Goal: Information Seeking & Learning: Learn about a topic

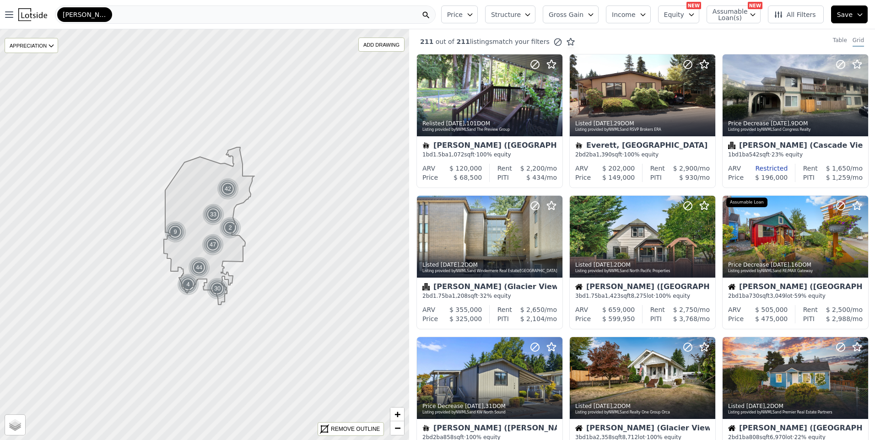
click at [189, 14] on div "[PERSON_NAME]" at bounding box center [245, 14] width 381 height 18
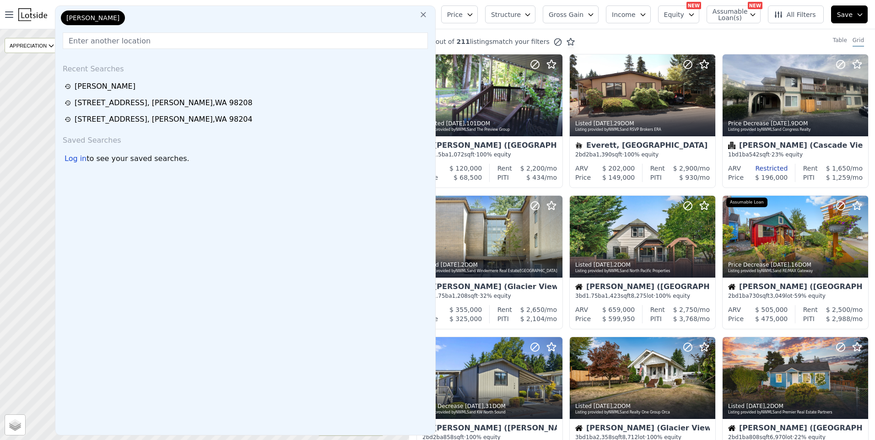
click at [189, 14] on div "[PERSON_NAME]" at bounding box center [245, 20] width 372 height 18
paste input "[STREET_ADDRESS]"
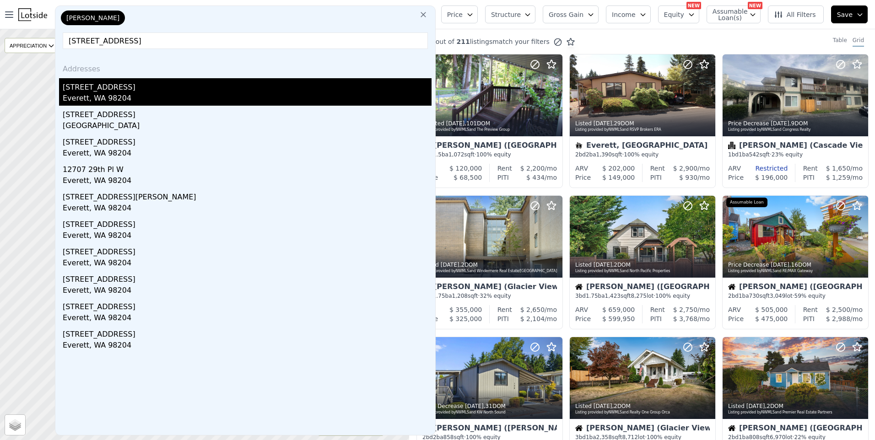
type input "[STREET_ADDRESS]"
click at [104, 92] on div "[STREET_ADDRESS]" at bounding box center [247, 85] width 369 height 15
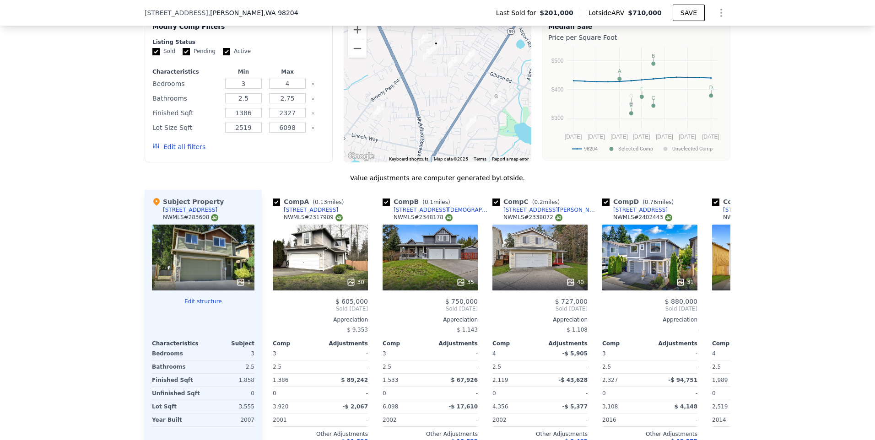
scroll to position [695, 0]
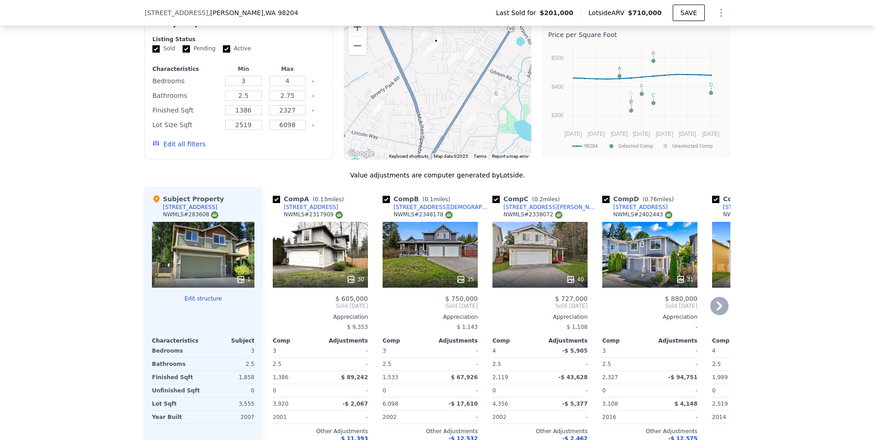
click at [716, 311] on icon at bounding box center [718, 306] width 5 height 9
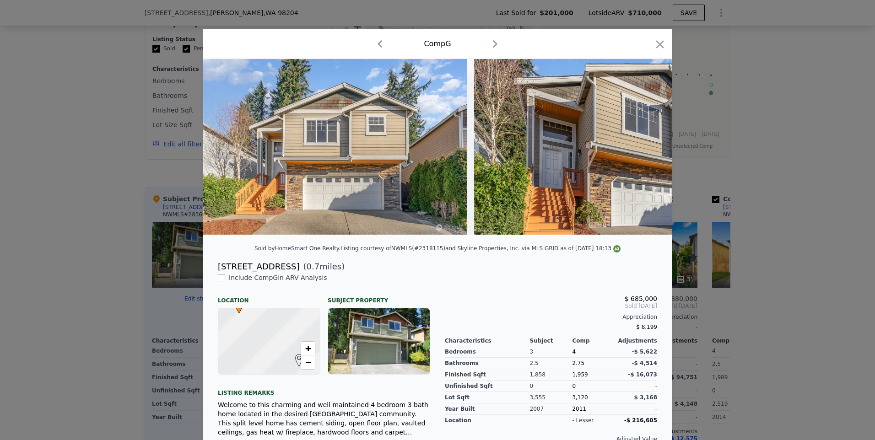
scroll to position [0, 220]
click at [657, 39] on icon "button" at bounding box center [659, 44] width 13 height 13
click at [657, 39] on div "Price per Square Foot" at bounding box center [636, 34] width 176 height 13
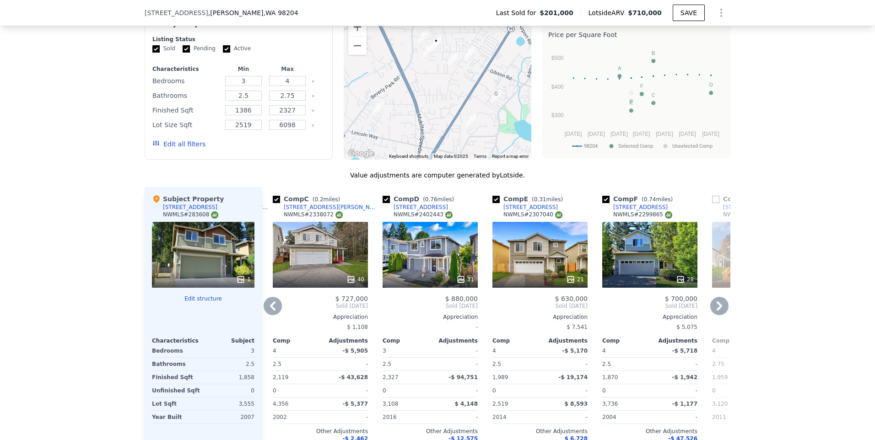
click at [531, 261] on div "21" at bounding box center [539, 255] width 95 height 66
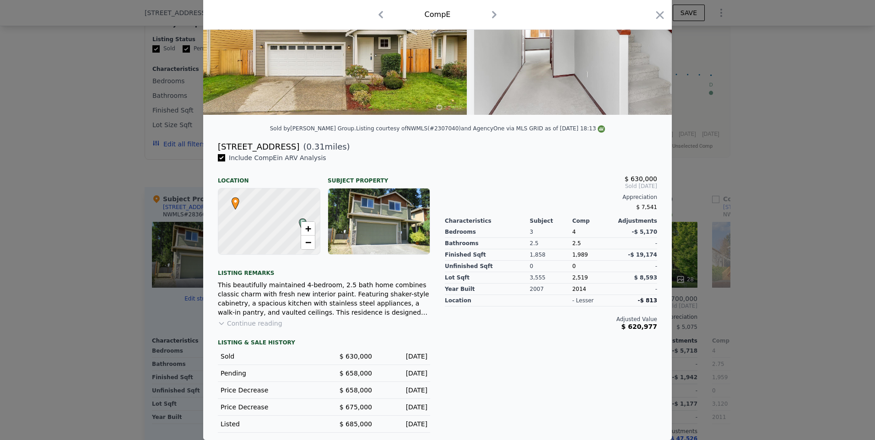
scroll to position [81, 0]
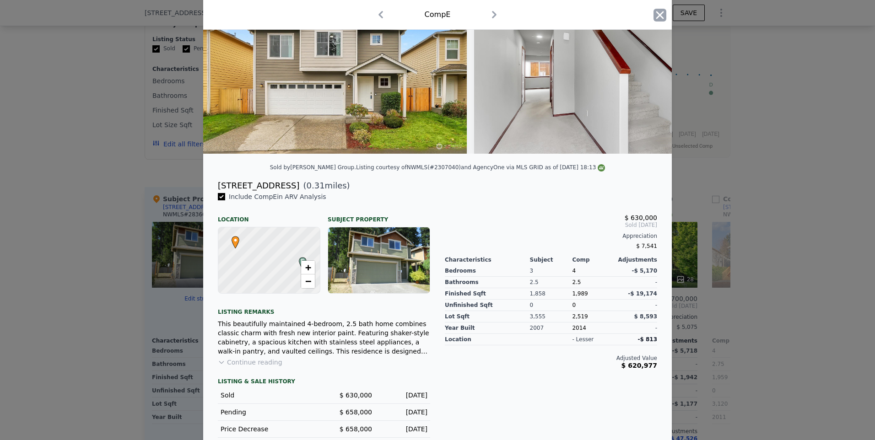
click at [656, 12] on icon "button" at bounding box center [660, 15] width 8 height 8
click at [654, 12] on span "$710,000" at bounding box center [645, 12] width 34 height 7
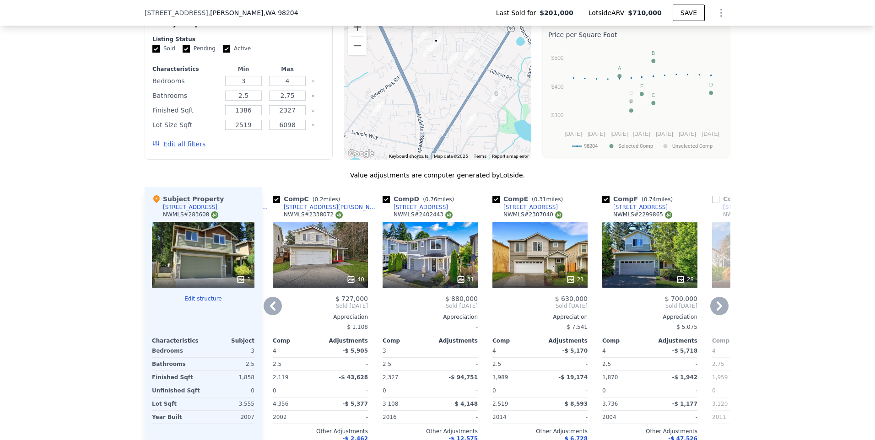
click at [632, 266] on div "28" at bounding box center [649, 255] width 95 height 66
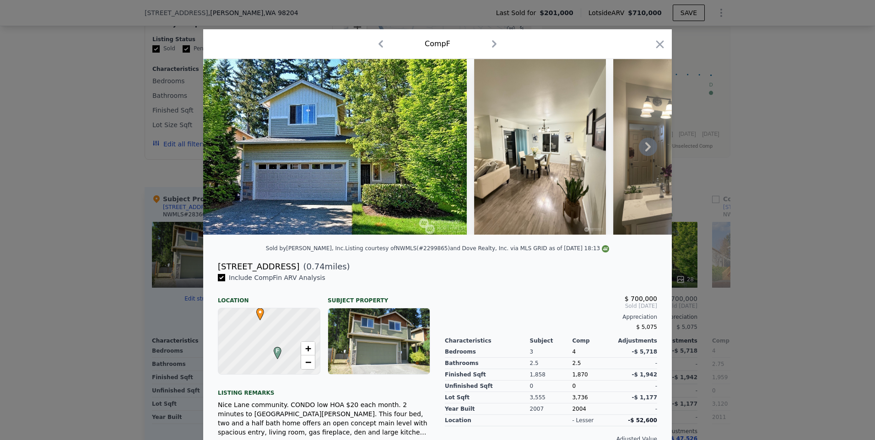
scroll to position [46, 0]
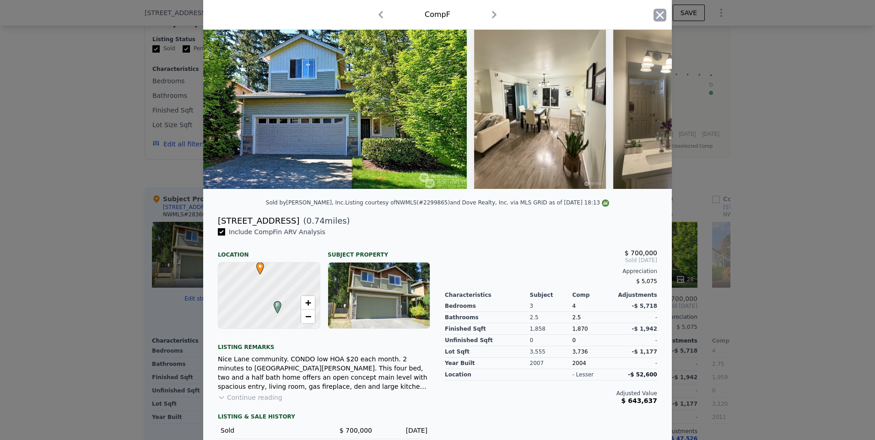
click at [658, 14] on icon "button" at bounding box center [660, 15] width 8 height 8
click at [658, 14] on span "$710,000" at bounding box center [645, 12] width 34 height 7
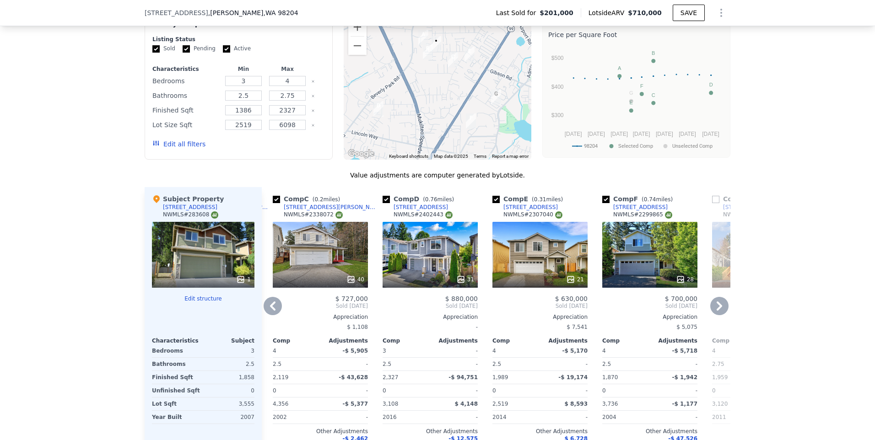
click at [416, 258] on div "31" at bounding box center [429, 255] width 95 height 66
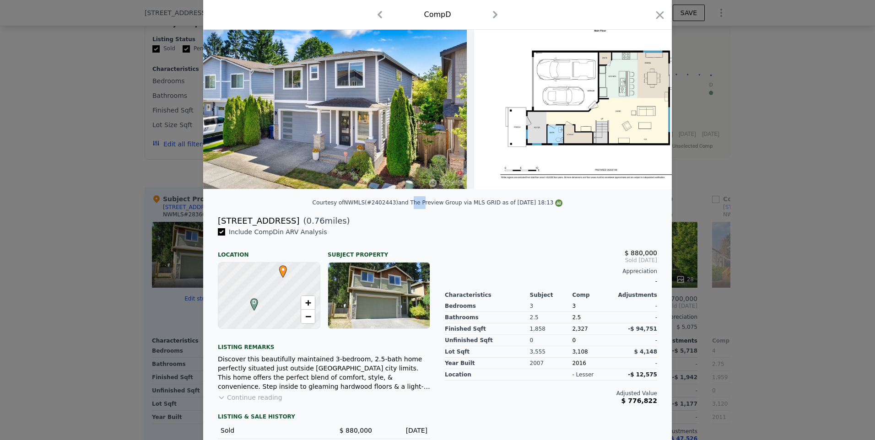
scroll to position [93, 0]
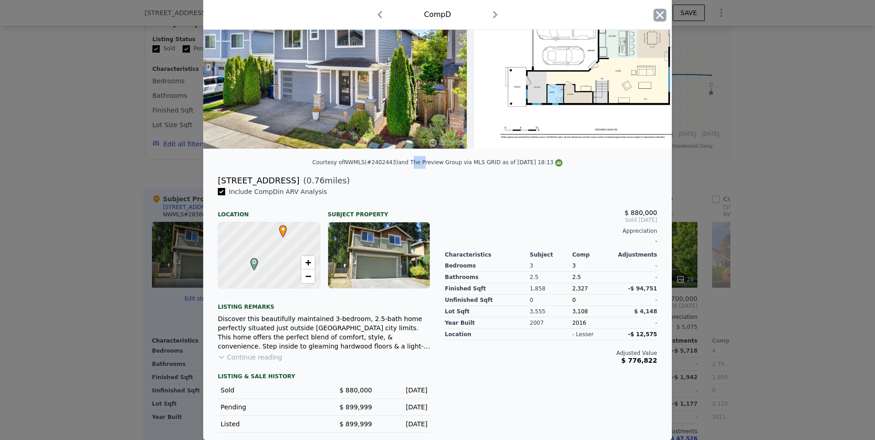
click at [658, 13] on icon "button" at bounding box center [660, 15] width 8 height 8
click at [658, 13] on span "$710,000" at bounding box center [645, 12] width 34 height 7
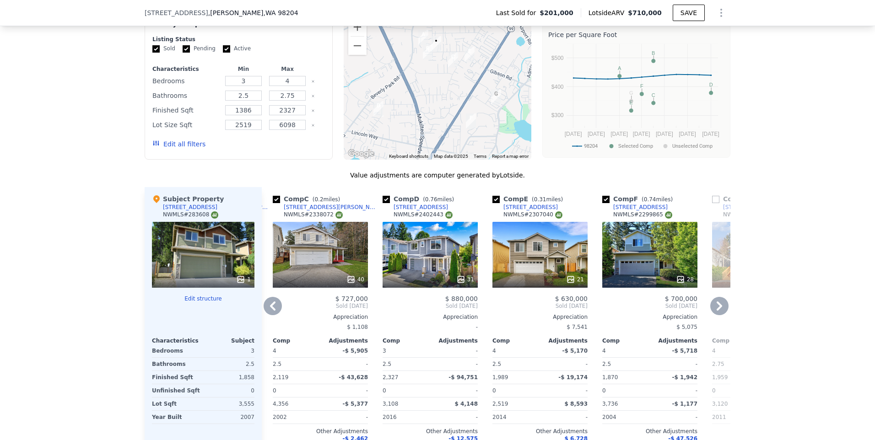
click at [718, 311] on icon at bounding box center [719, 306] width 18 height 18
click at [818, 311] on div at bounding box center [825, 327] width 15 height 281
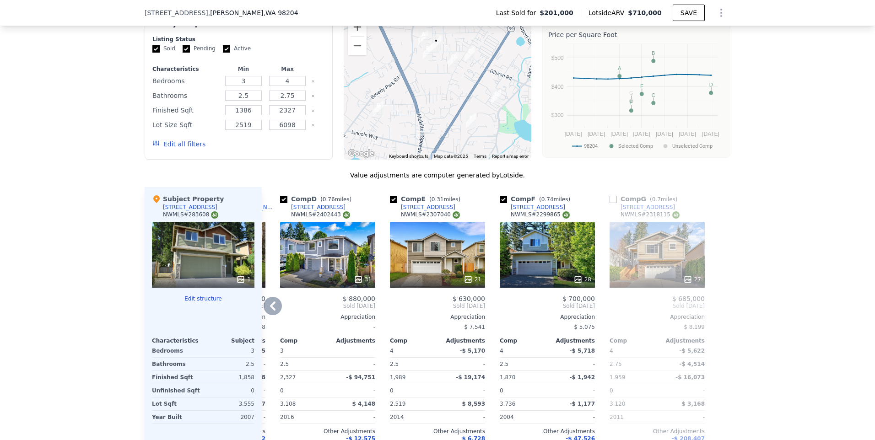
click at [667, 272] on div "27" at bounding box center [656, 255] width 95 height 66
click at [636, 270] on div "27" at bounding box center [656, 255] width 95 height 66
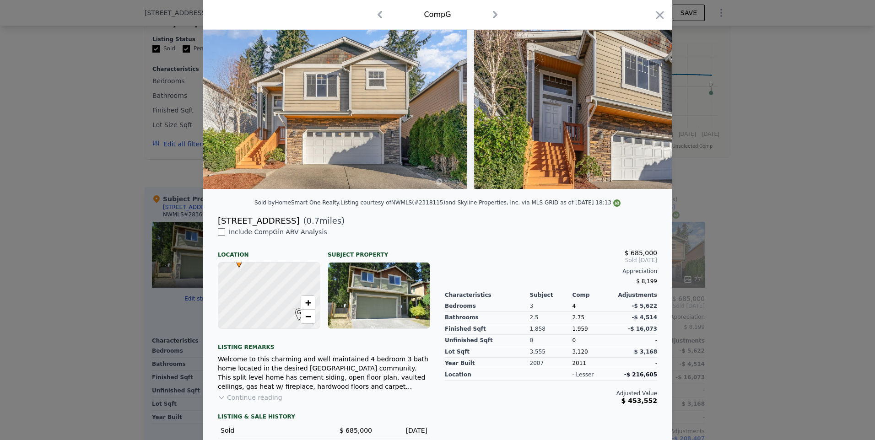
scroll to position [92, 0]
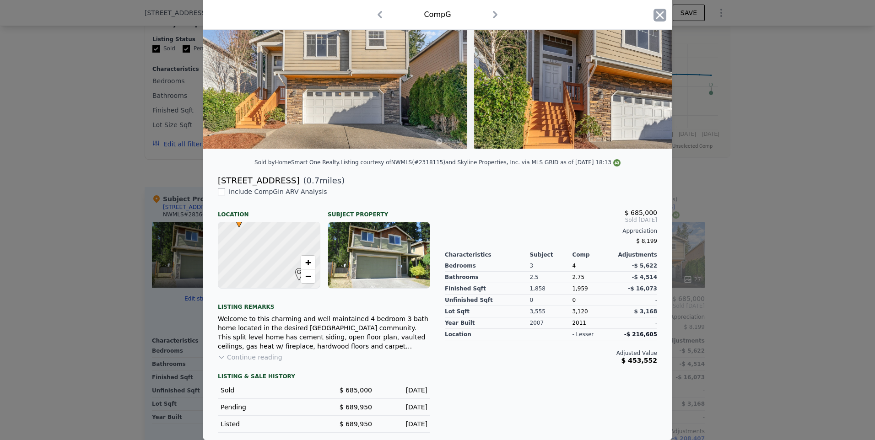
click at [658, 15] on icon "button" at bounding box center [659, 15] width 13 height 13
click at [658, 15] on span "$710,000" at bounding box center [645, 12] width 34 height 7
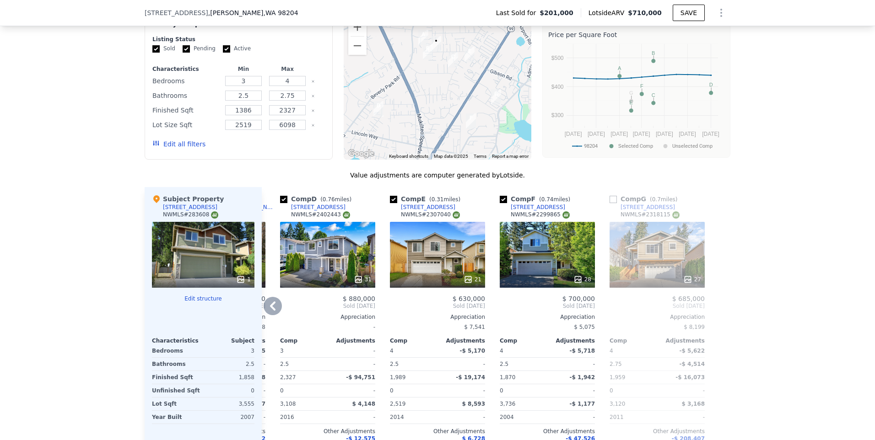
click at [631, 256] on div "27" at bounding box center [656, 255] width 95 height 66
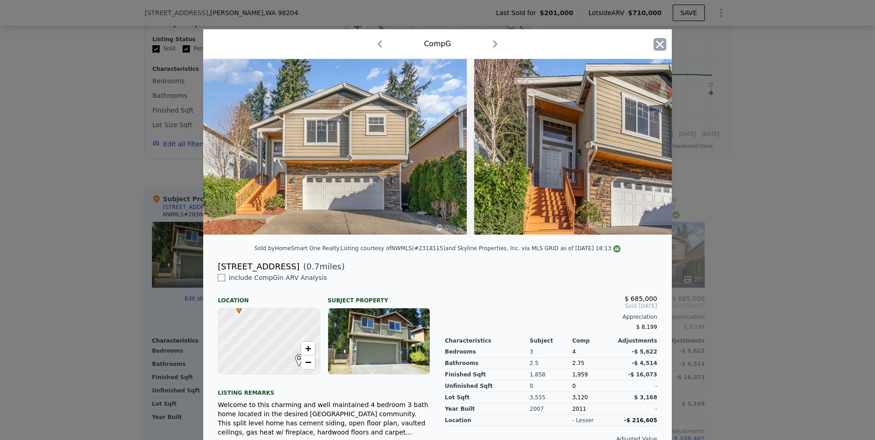
click at [653, 45] on icon "button" at bounding box center [659, 44] width 13 height 13
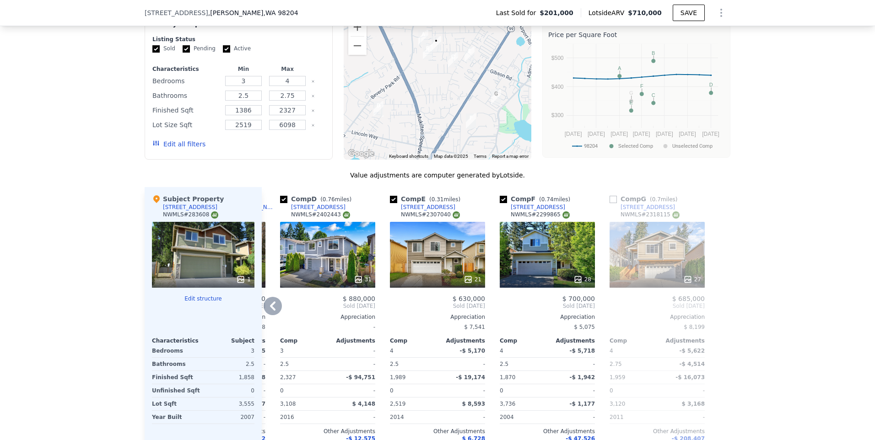
click at [267, 311] on icon at bounding box center [273, 306] width 18 height 18
click at [267, 311] on div "Comp A ( 0.13 miles) [STREET_ADDRESS] # 2317909 30 $ 605,000 Sold [DATE] Apprec…" at bounding box center [496, 327] width 469 height 281
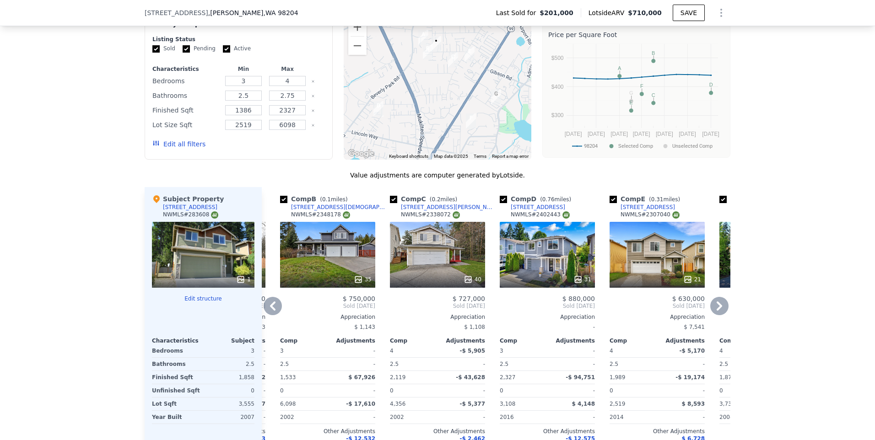
drag, startPoint x: 443, startPoint y: 260, endPoint x: 406, endPoint y: 264, distance: 37.3
click at [406, 264] on div "40" at bounding box center [437, 255] width 95 height 66
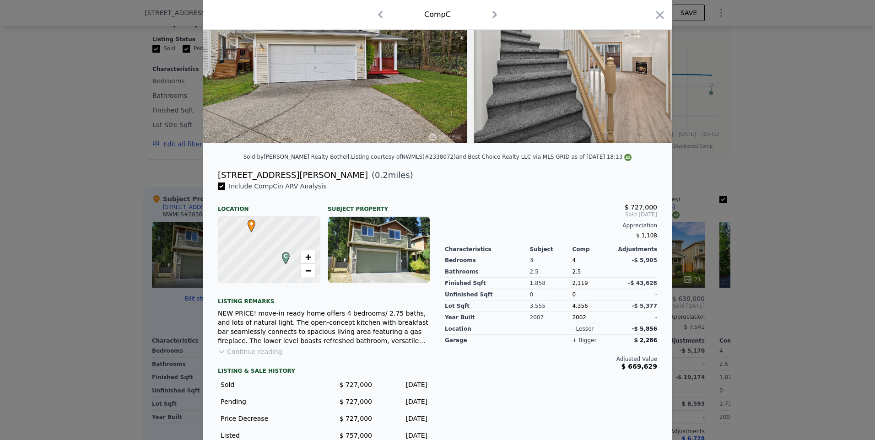
scroll to position [124, 0]
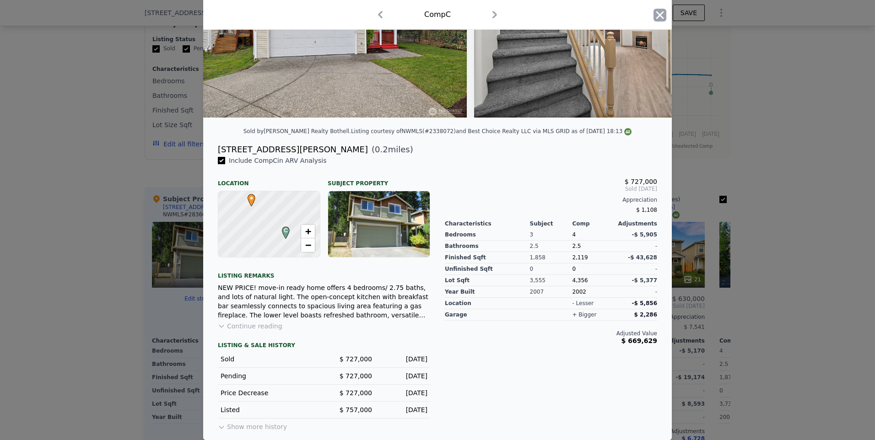
click at [657, 15] on icon "button" at bounding box center [660, 15] width 8 height 8
click at [657, 15] on span "$710,000" at bounding box center [645, 12] width 34 height 7
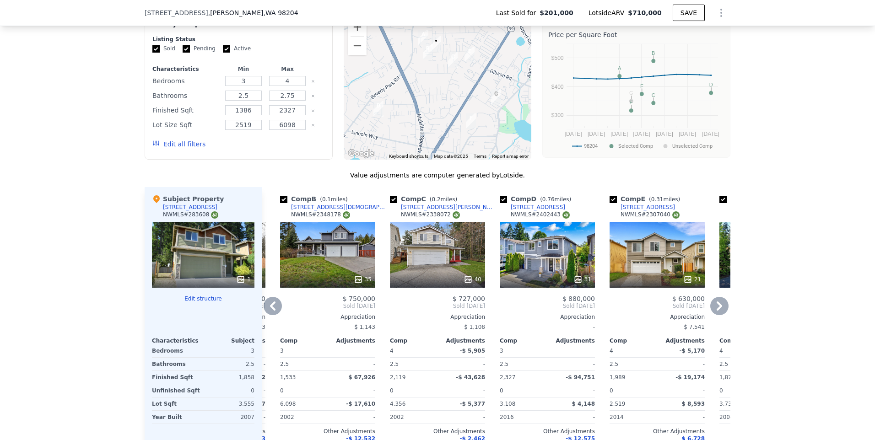
click at [316, 266] on div "35" at bounding box center [327, 255] width 95 height 66
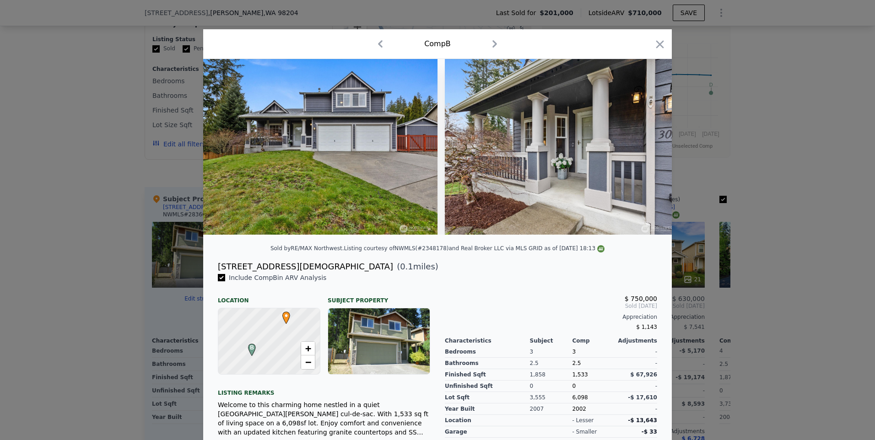
scroll to position [92, 0]
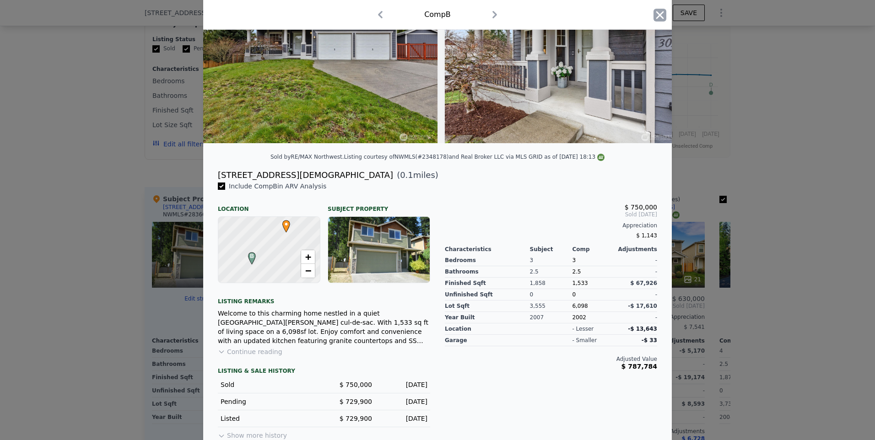
click at [656, 13] on icon "button" at bounding box center [659, 15] width 13 height 13
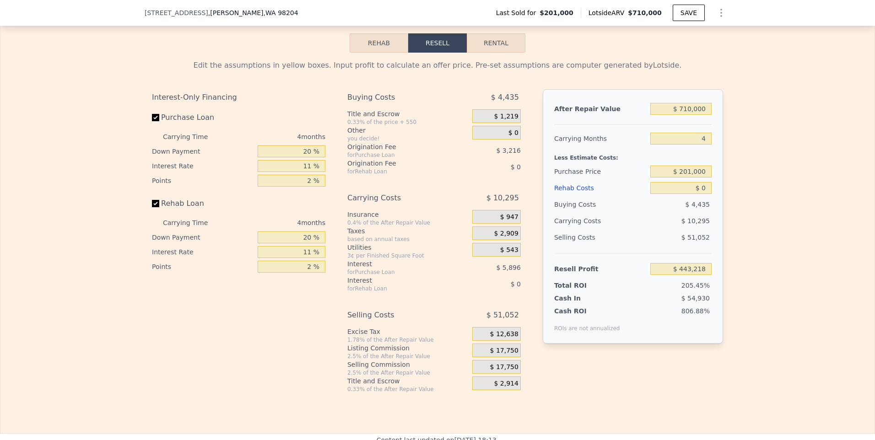
scroll to position [1230, 0]
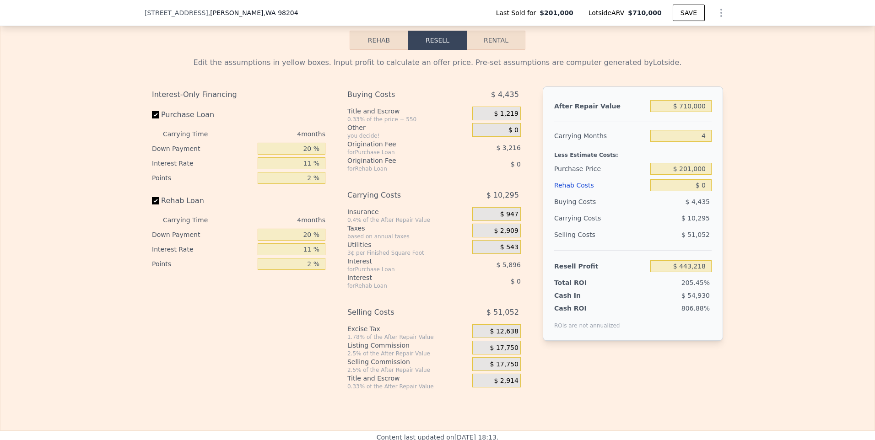
drag, startPoint x: 871, startPoint y: 123, endPoint x: 860, endPoint y: 226, distance: 103.5
click at [860, 226] on div "Edit the assumptions in yellow boxes. Input profit to calculate an offer price.…" at bounding box center [437, 220] width 874 height 340
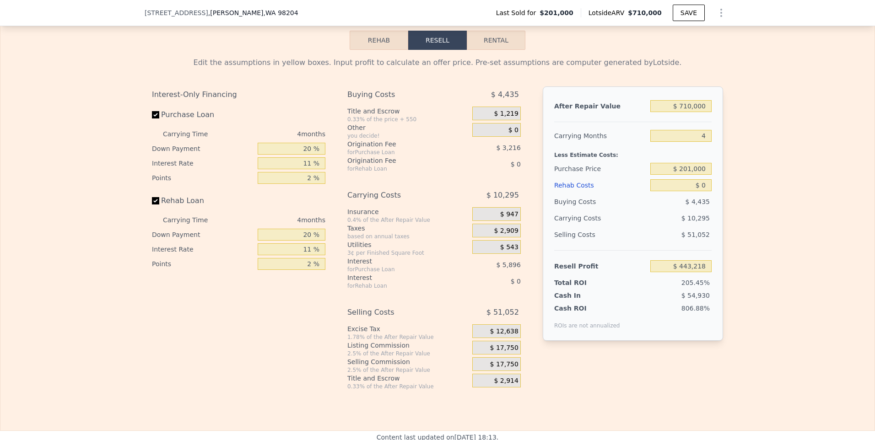
click at [641, 241] on div "Selling Costs" at bounding box center [600, 234] width 92 height 16
drag, startPoint x: 703, startPoint y: 183, endPoint x: 668, endPoint y: 182, distance: 34.3
click at [668, 175] on input "$ 201,000" at bounding box center [680, 169] width 61 height 12
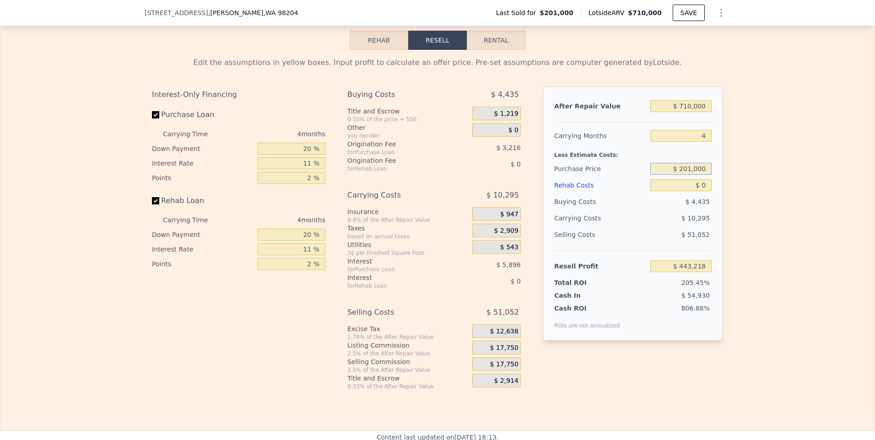
drag, startPoint x: 706, startPoint y: 183, endPoint x: 665, endPoint y: 178, distance: 42.0
click at [665, 175] on input "$ 201,000" at bounding box center [680, 169] width 61 height 12
drag, startPoint x: 704, startPoint y: 182, endPoint x: 725, endPoint y: 182, distance: 21.0
click at [725, 182] on div "Edit the assumptions in yellow boxes. Input profit to calculate an offer price.…" at bounding box center [438, 220] width 586 height 340
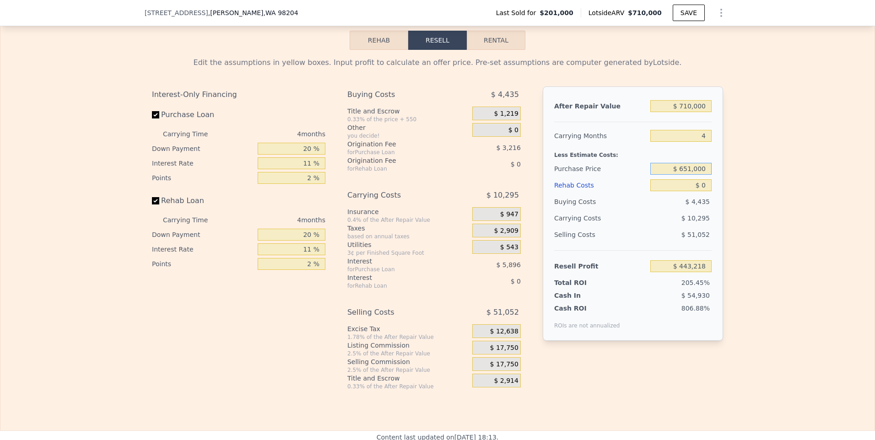
type input "$ 651,000"
click at [633, 210] on div "Buying Costs" at bounding box center [600, 202] width 92 height 16
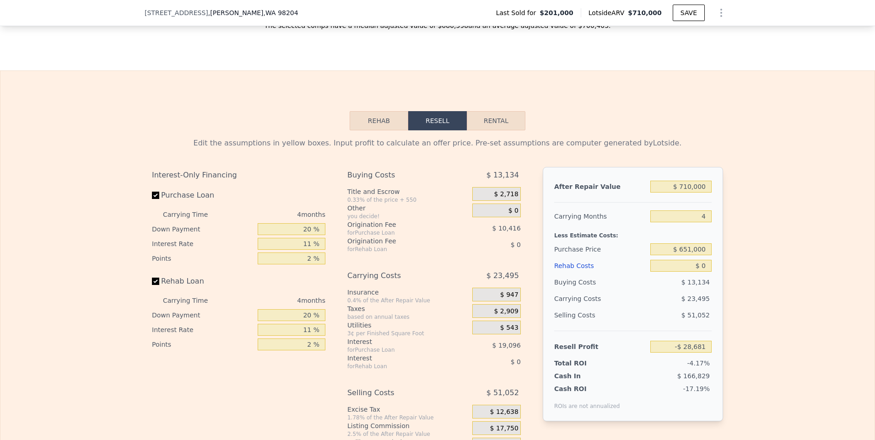
scroll to position [1147, 0]
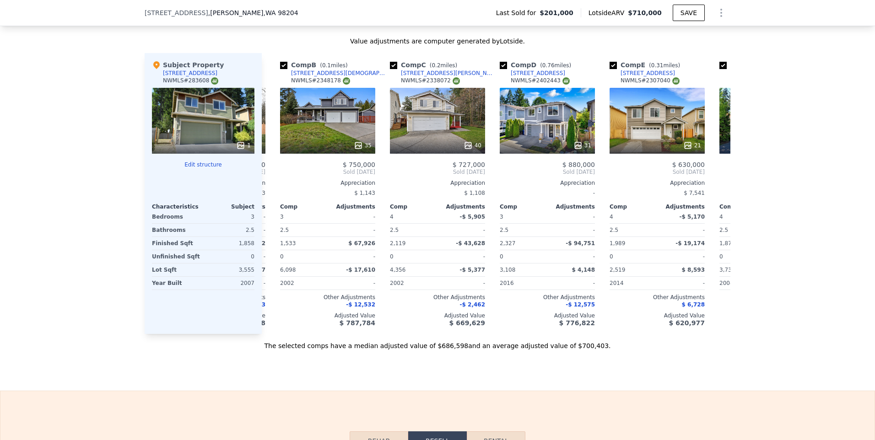
drag, startPoint x: 873, startPoint y: 274, endPoint x: 862, endPoint y: 153, distance: 120.9
click at [862, 153] on div "We found 7 sales that match your search Listings provided by NWMLS Filters Map …" at bounding box center [437, 95] width 875 height 512
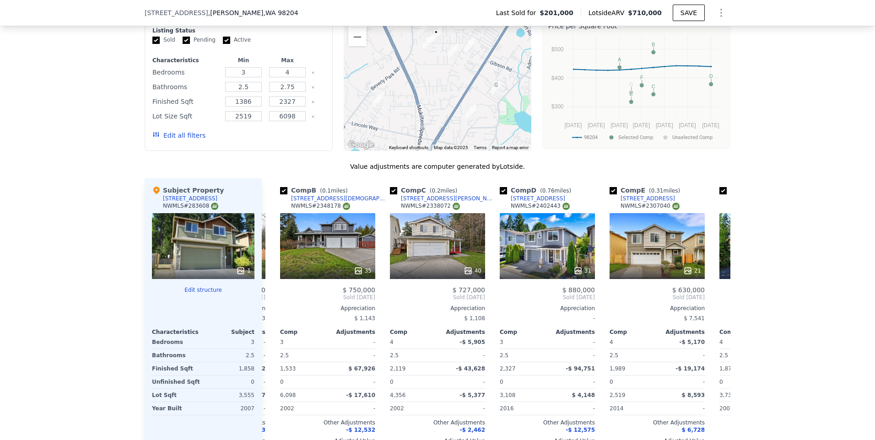
drag, startPoint x: 862, startPoint y: 153, endPoint x: 207, endPoint y: 251, distance: 662.0
click at [207, 251] on div "1" at bounding box center [203, 246] width 102 height 66
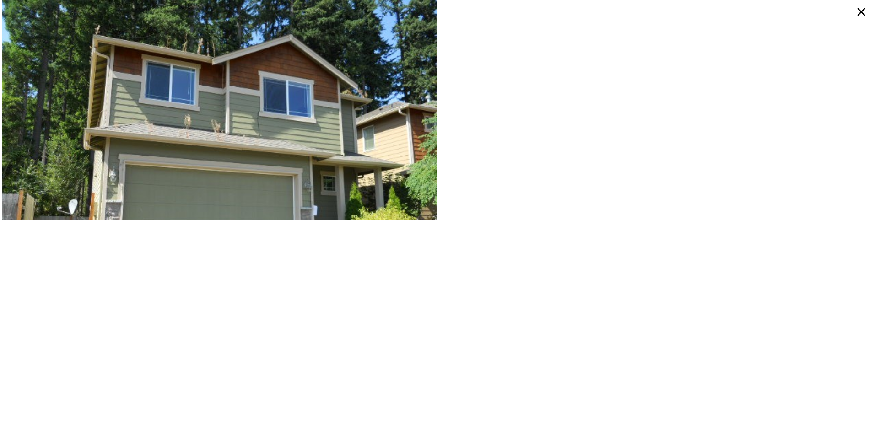
click at [107, 154] on img at bounding box center [219, 163] width 435 height 326
click at [861, 9] on icon at bounding box center [861, 12] width 16 height 16
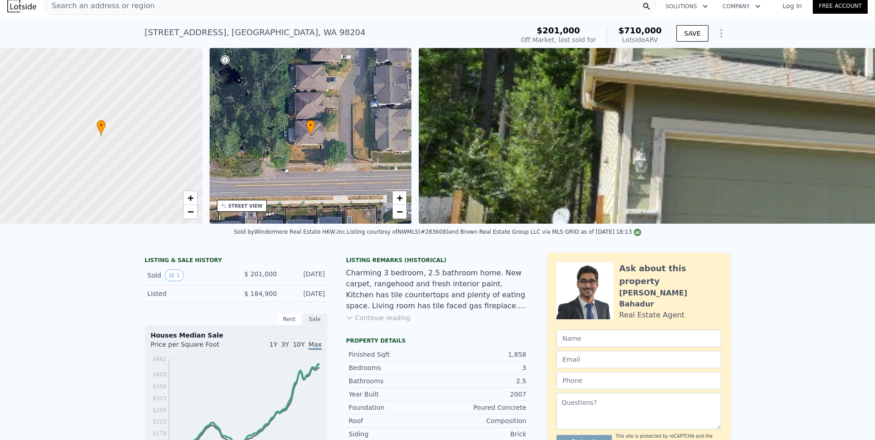
scroll to position [0, 0]
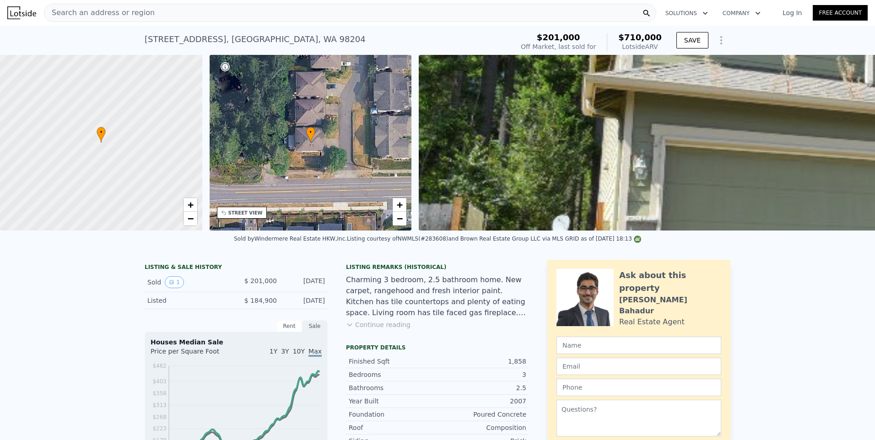
type input "$ 443,218"
click at [106, 15] on span "Search an address or region" at bounding box center [99, 12] width 110 height 11
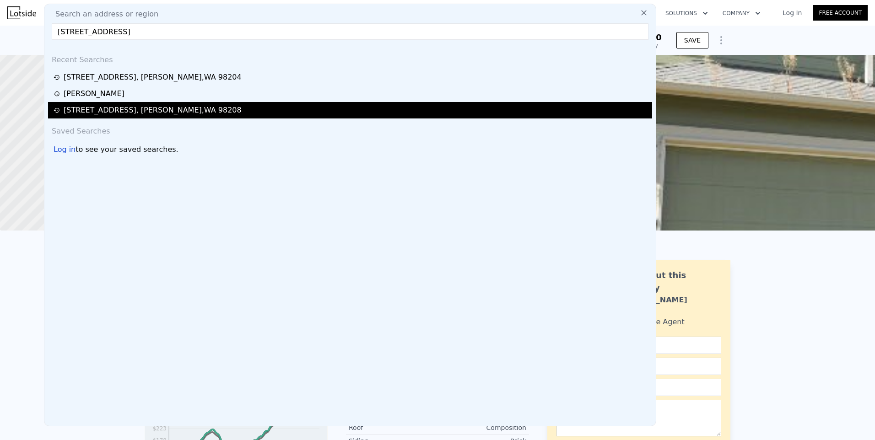
click at [116, 105] on div "[STREET_ADDRESS]" at bounding box center [153, 110] width 178 height 11
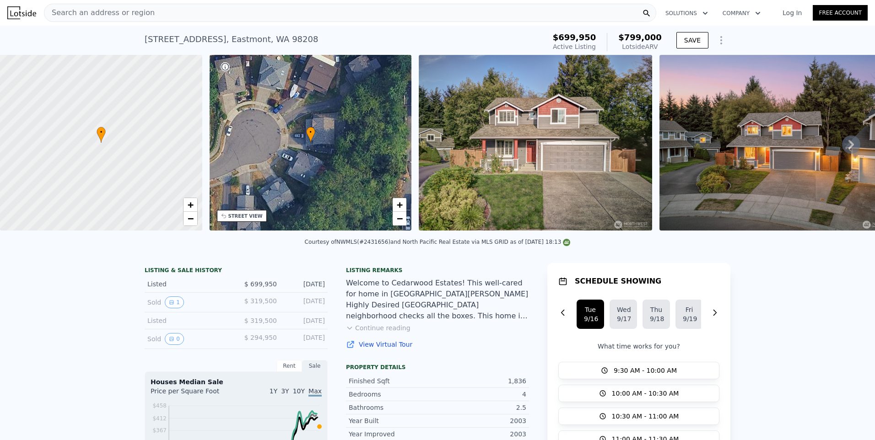
click at [132, 12] on span "Search an address or region" at bounding box center [99, 12] width 110 height 11
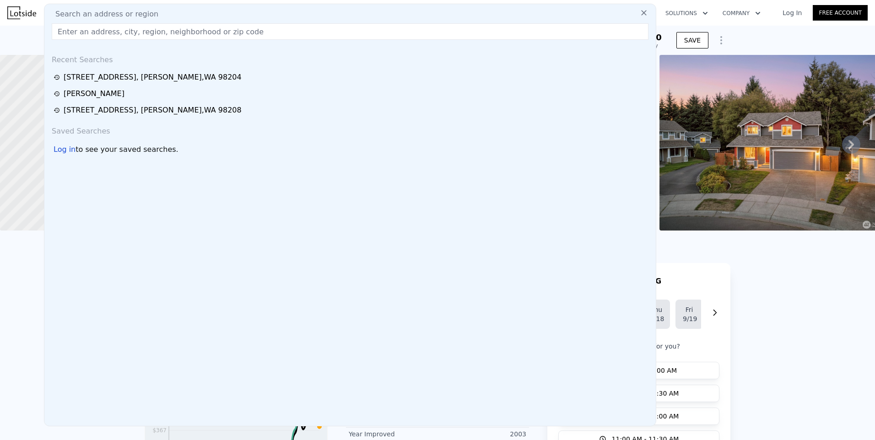
drag, startPoint x: 132, startPoint y: 12, endPoint x: 81, endPoint y: 38, distance: 56.9
click at [81, 38] on input "text" at bounding box center [350, 31] width 597 height 16
paste input "[STREET_ADDRESS]"
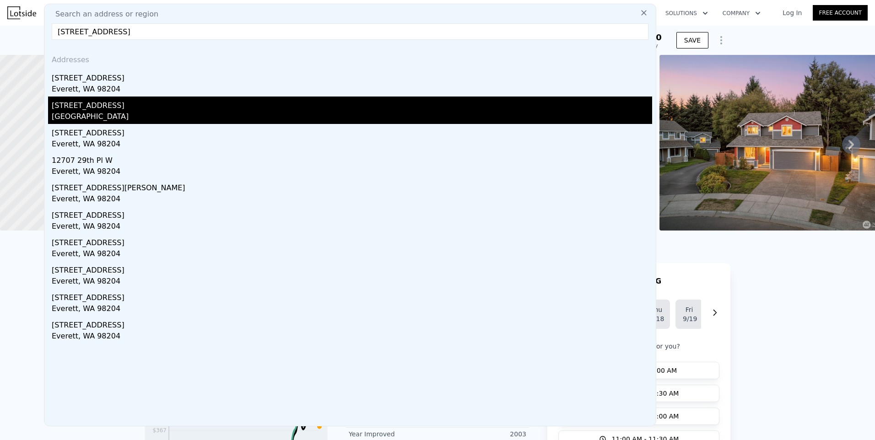
type input "[STREET_ADDRESS]"
click at [135, 113] on div "[GEOGRAPHIC_DATA]" at bounding box center [352, 117] width 600 height 13
click at [135, 113] on div at bounding box center [101, 143] width 242 height 211
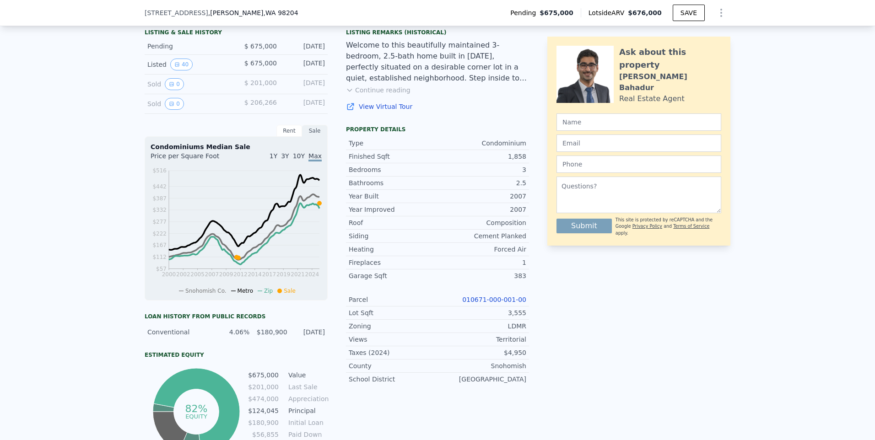
scroll to position [212, 0]
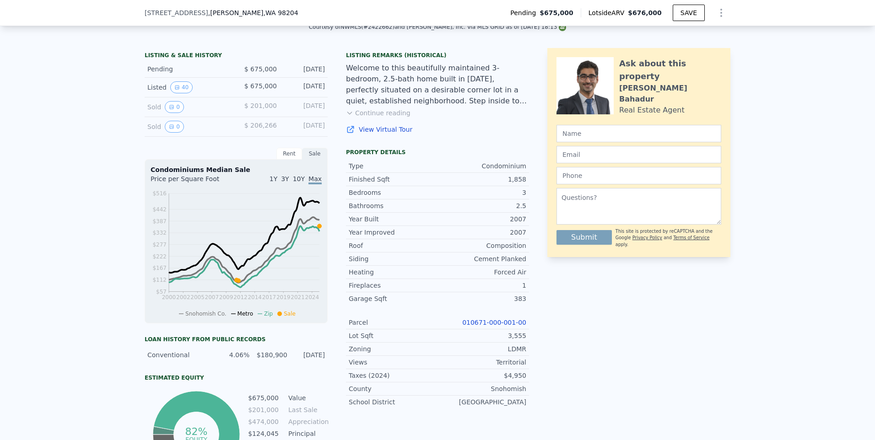
drag, startPoint x: 868, startPoint y: 97, endPoint x: 865, endPoint y: 84, distance: 13.1
click at [865, 84] on div "LISTING & SALE HISTORY Pending $ 675,000 [DATE] Listed 40 $ 675,000 [DATE] Sold…" at bounding box center [437, 281] width 875 height 480
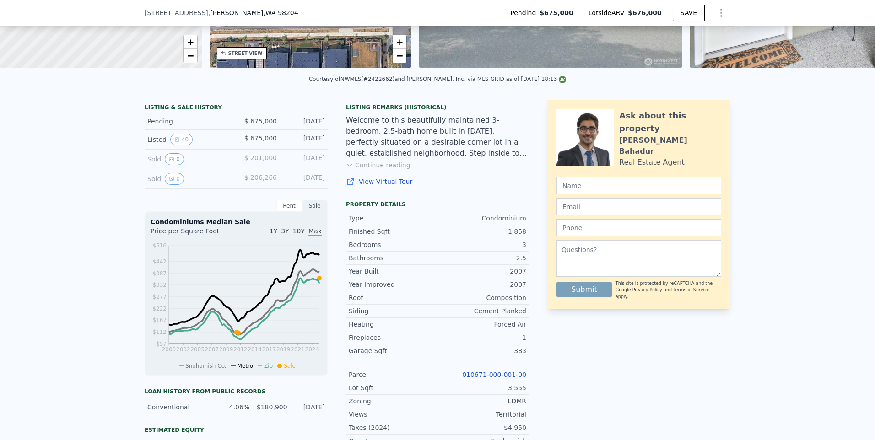
scroll to position [116, 0]
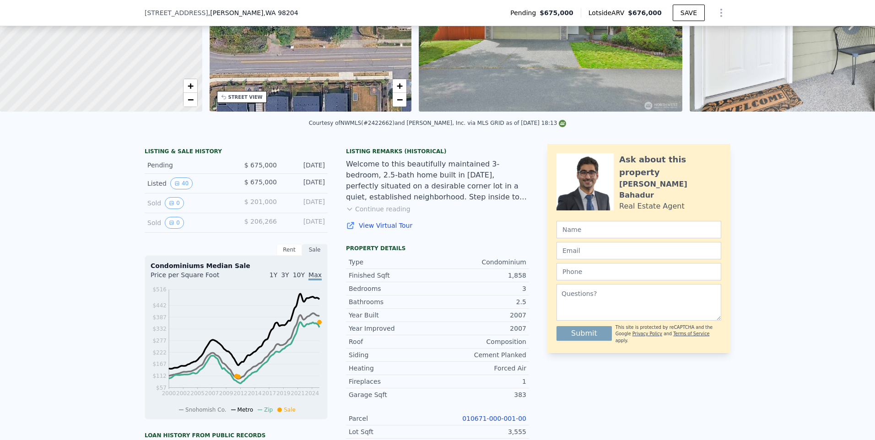
click at [867, 81] on img at bounding box center [821, 24] width 264 height 176
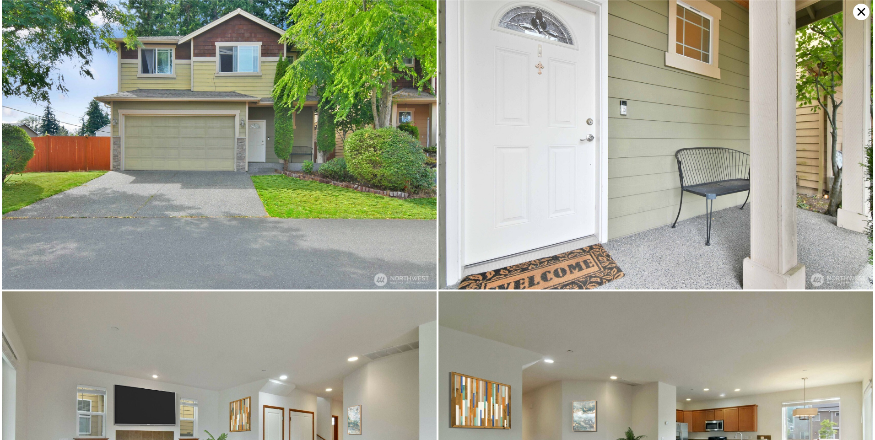
click at [862, 10] on icon at bounding box center [861, 12] width 16 height 16
click at [862, 10] on div "[STREET_ADDRESS] Pending $675,000 Lotside ARV $676,000 SAVE" at bounding box center [437, 13] width 875 height 26
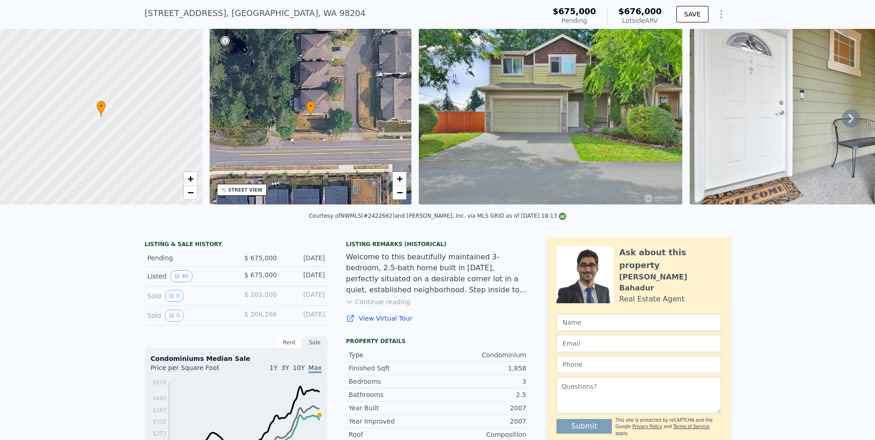
scroll to position [3, 0]
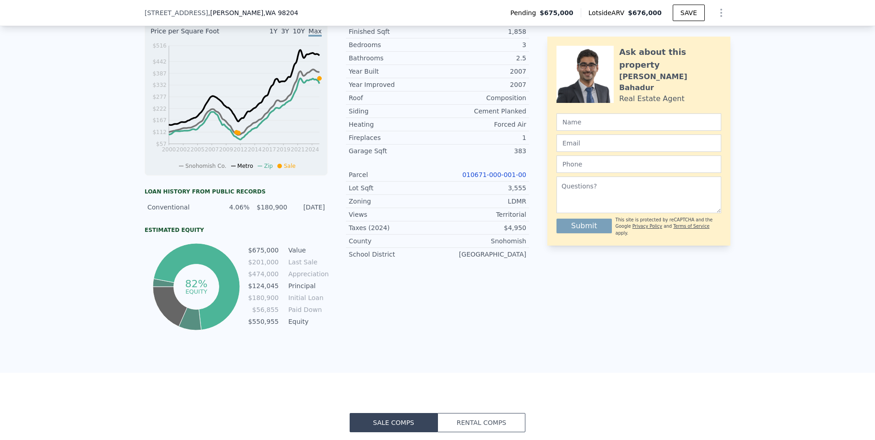
scroll to position [366, 0]
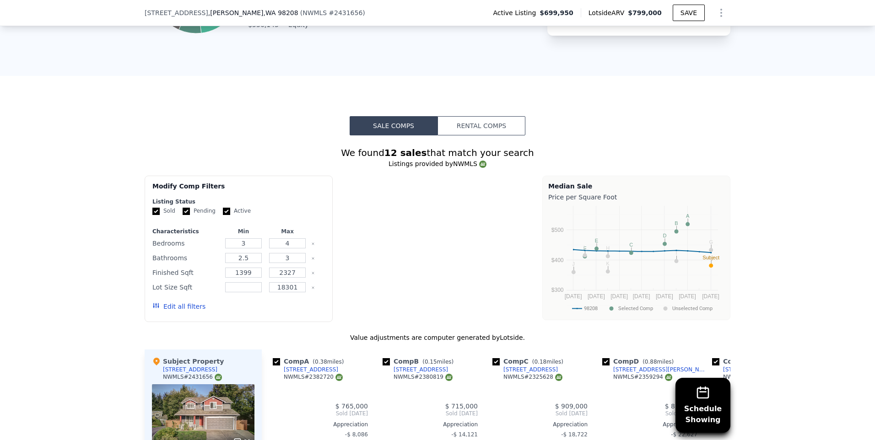
type input "2"
type input "3.25"
type input "1446"
type input "2294"
type input "3485"
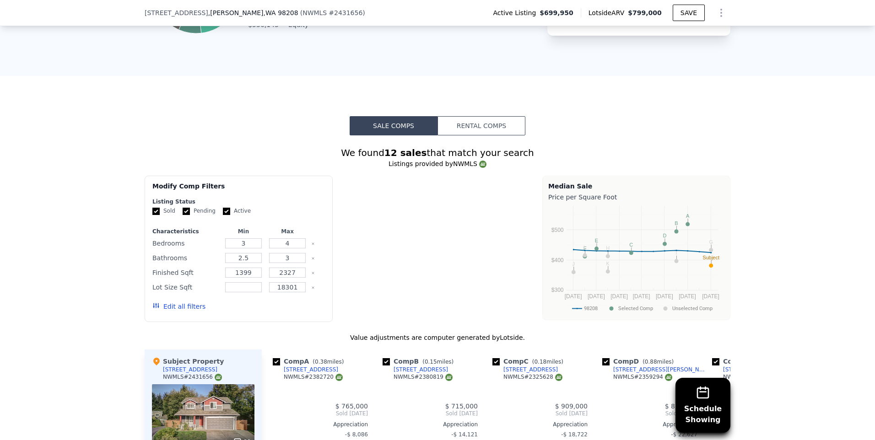
type input "7405"
type input "$ 799,000"
type input "$ 1,531"
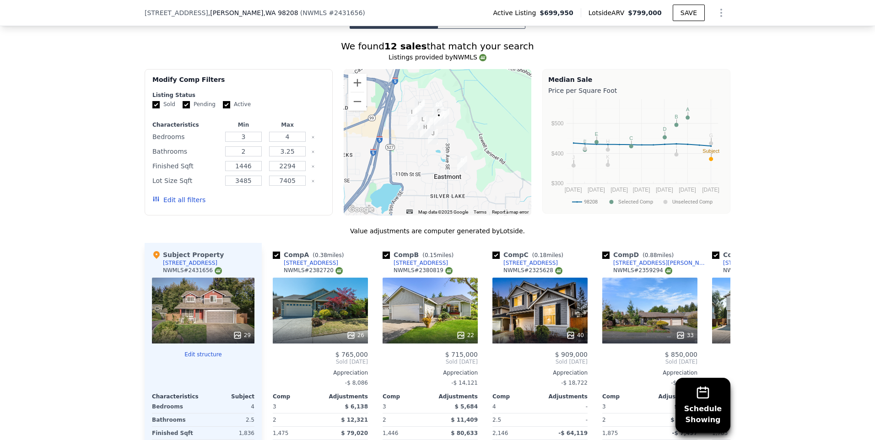
scroll to position [706, 0]
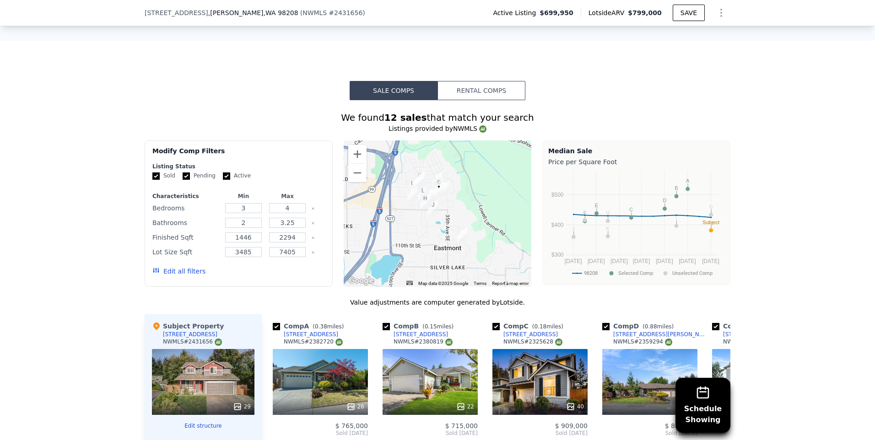
type input "2.5"
type input "3"
type input "1399"
type input "2327"
type input "18301"
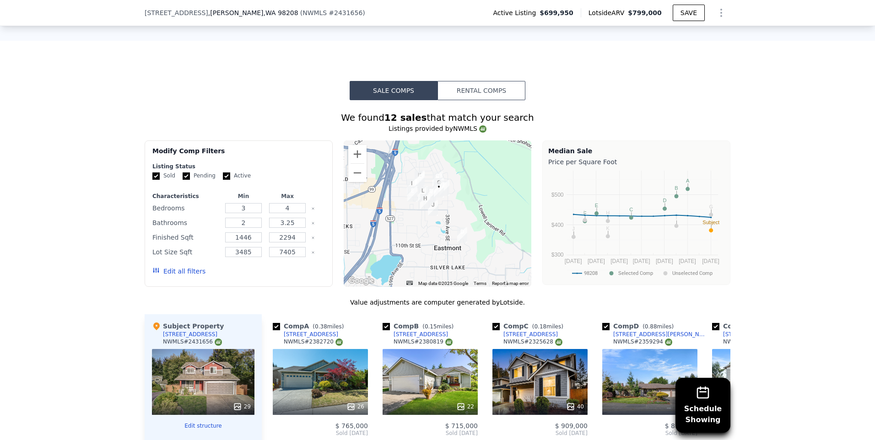
type input "$ 676,000"
type input "-$ 84,126"
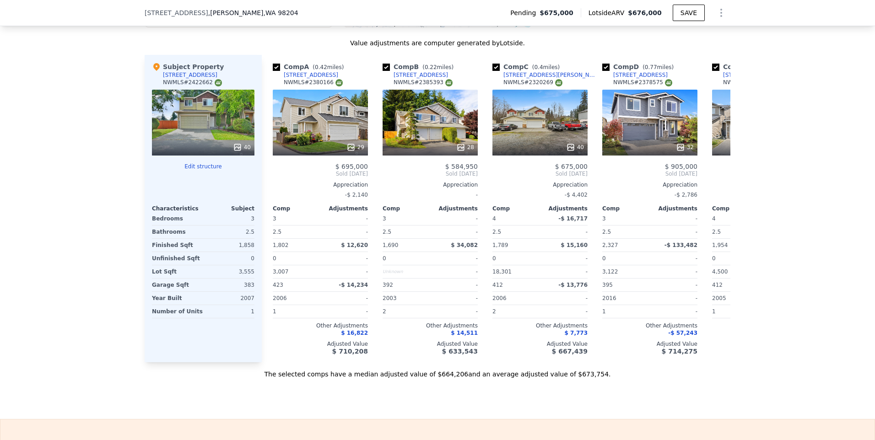
scroll to position [969, 0]
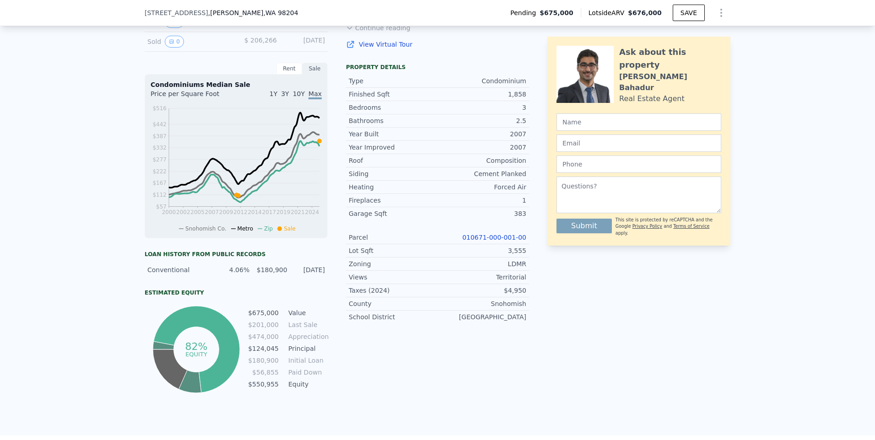
drag, startPoint x: 873, startPoint y: 140, endPoint x: 833, endPoint y: 75, distance: 76.4
click at [833, 75] on div "LISTING & SALE HISTORY Pending $ 675,000 [DATE] Listed 40 $ 675,000 [DATE] Sold…" at bounding box center [437, 196] width 875 height 480
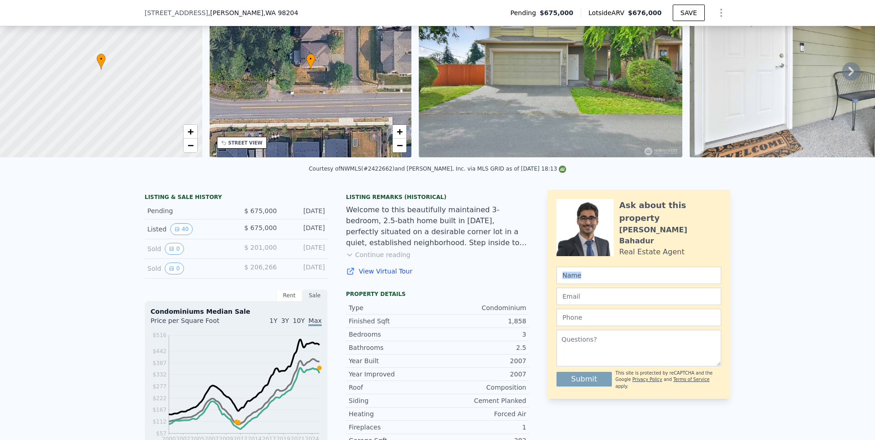
click at [863, 70] on img at bounding box center [821, 70] width 264 height 176
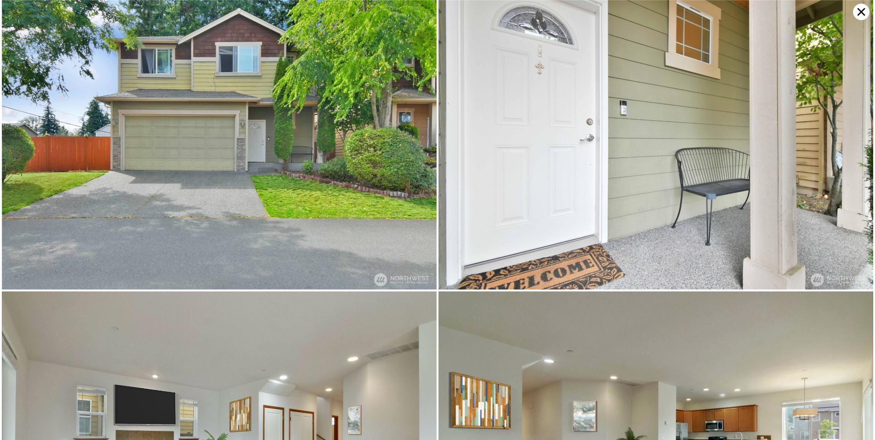
scroll to position [38, 0]
click at [354, 138] on img at bounding box center [219, 145] width 435 height 290
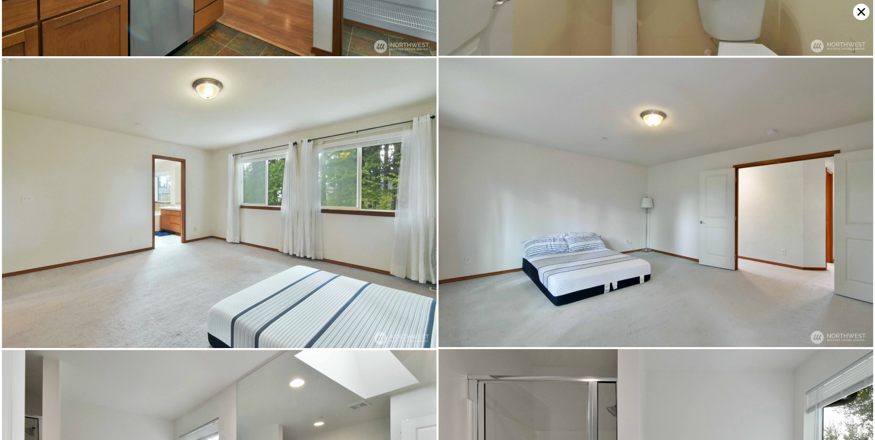
scroll to position [3470, 0]
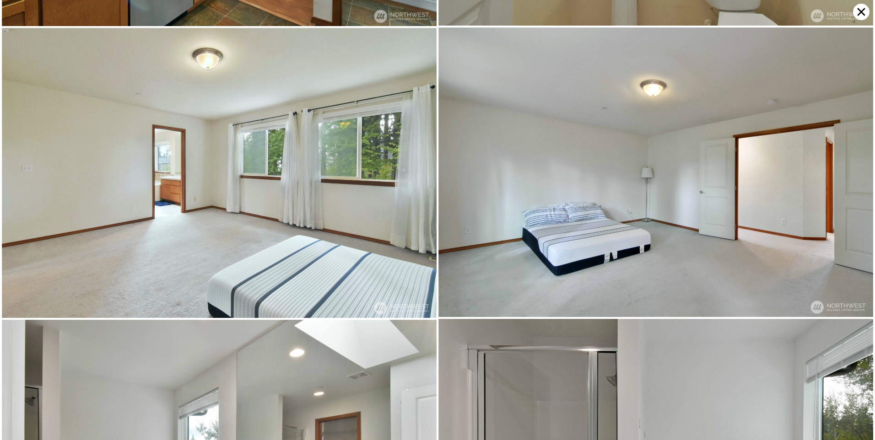
click at [862, 262] on img at bounding box center [655, 172] width 435 height 290
drag, startPoint x: 862, startPoint y: 262, endPoint x: 862, endPoint y: 274, distance: 11.9
click at [862, 274] on img at bounding box center [655, 172] width 435 height 290
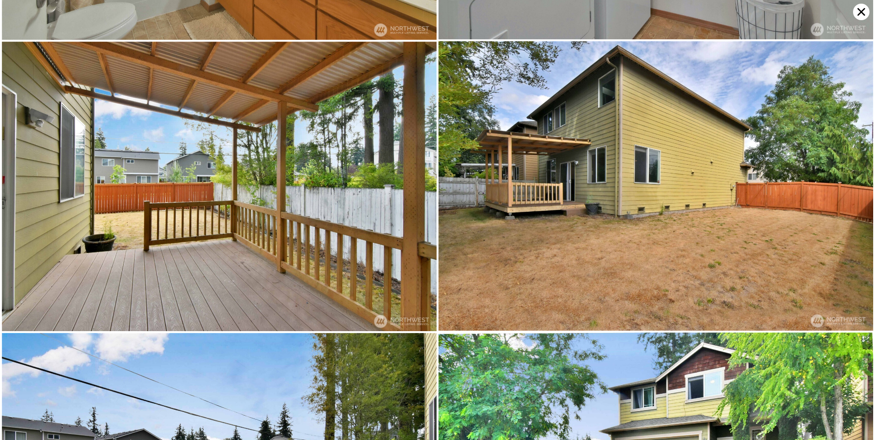
scroll to position [5343, 0]
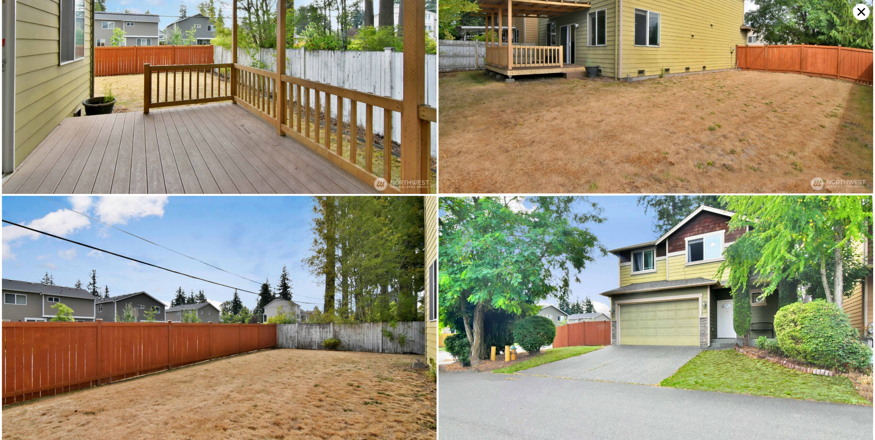
drag, startPoint x: 872, startPoint y: 407, endPoint x: 599, endPoint y: 374, distance: 274.7
click at [599, 374] on img at bounding box center [655, 340] width 435 height 290
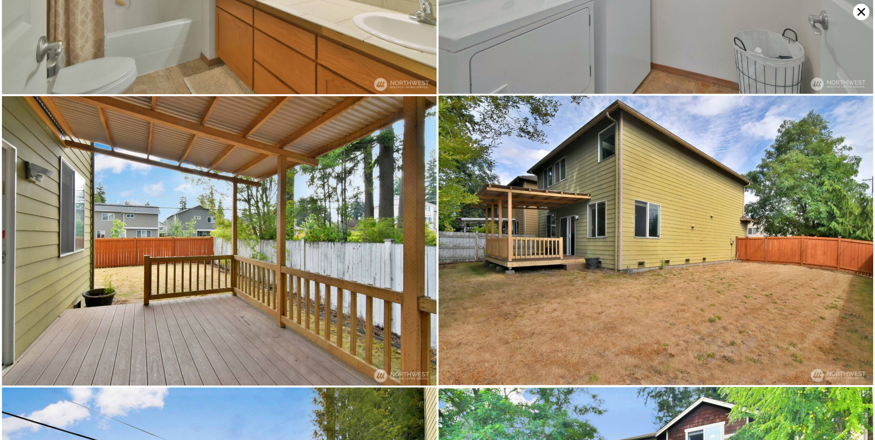
scroll to position [5206, 0]
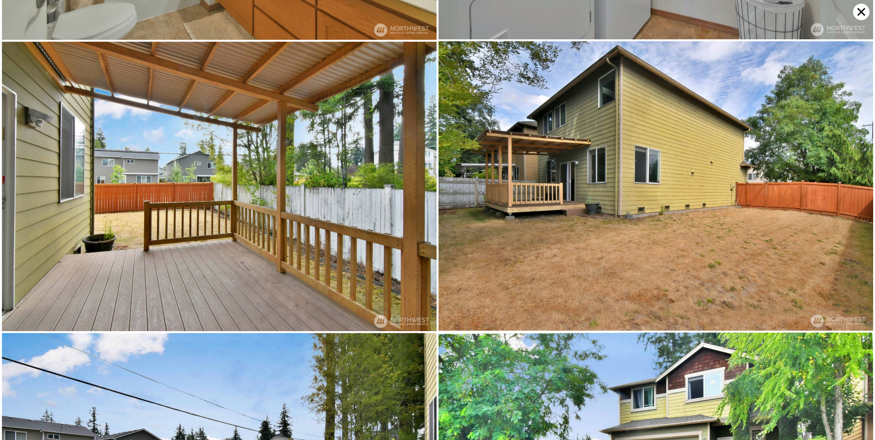
click at [862, 12] on icon at bounding box center [861, 12] width 8 height 8
click at [862, 12] on div "[STREET_ADDRESS] Pending from $675k (~ARV $676k ) $675,000 Pending $676,000 Lot…" at bounding box center [437, 2] width 875 height 29
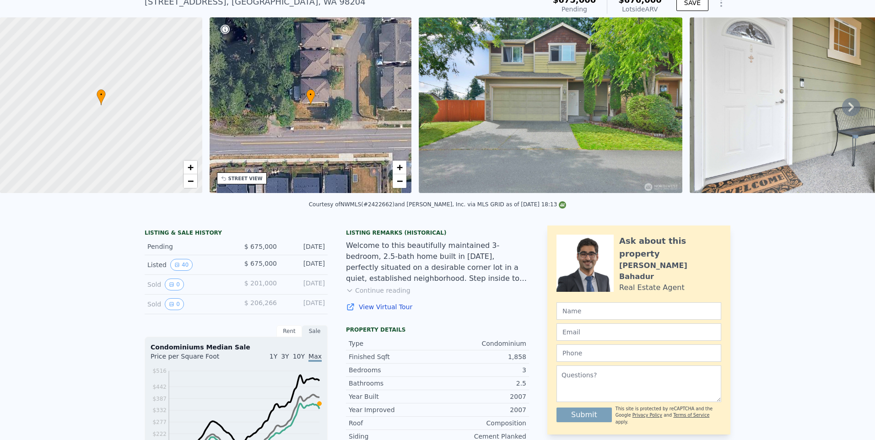
click at [302, 251] on div "[DATE]" at bounding box center [304, 246] width 41 height 9
click at [477, 235] on div "Listing Remarks (Historical) Welcome to this beautifully maintained 3-bedroom, …" at bounding box center [437, 442] width 183 height 432
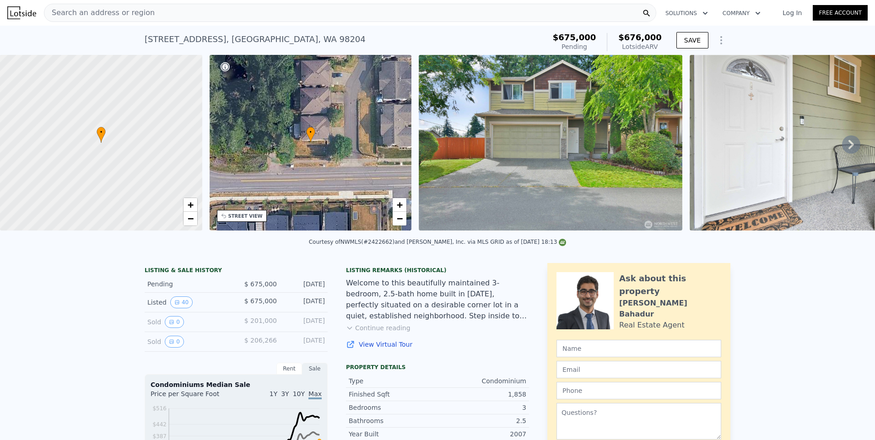
click at [575, 37] on span "$675,000" at bounding box center [574, 37] width 43 height 10
